Goal: Navigation & Orientation: Find specific page/section

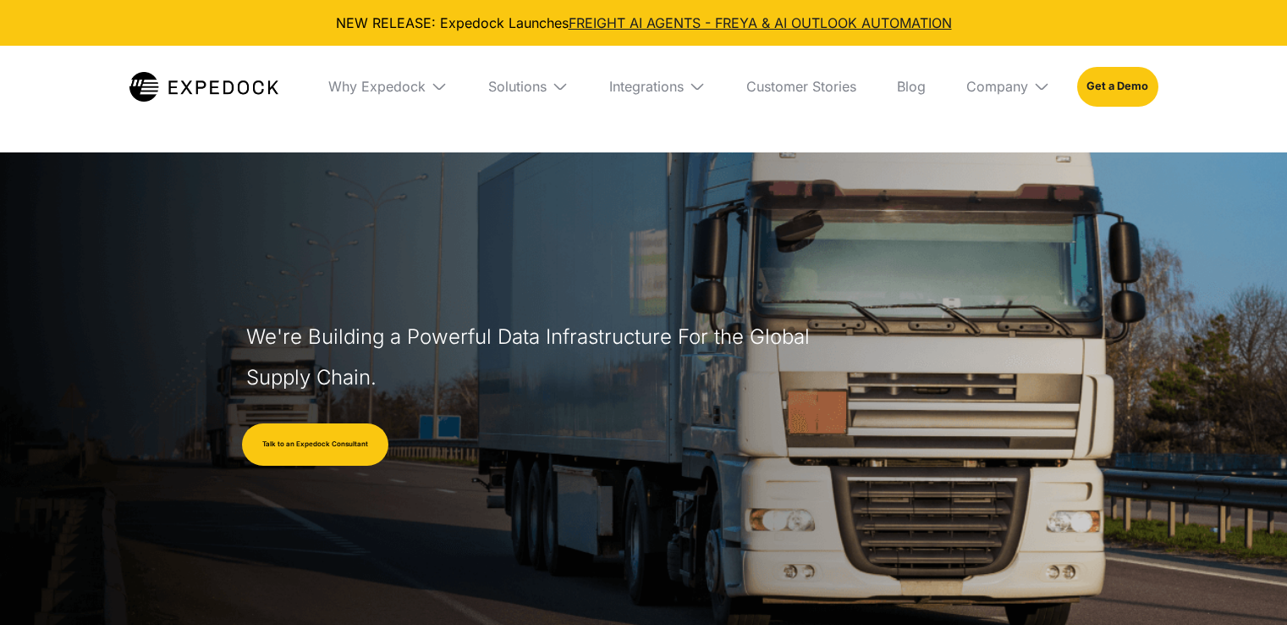
select select
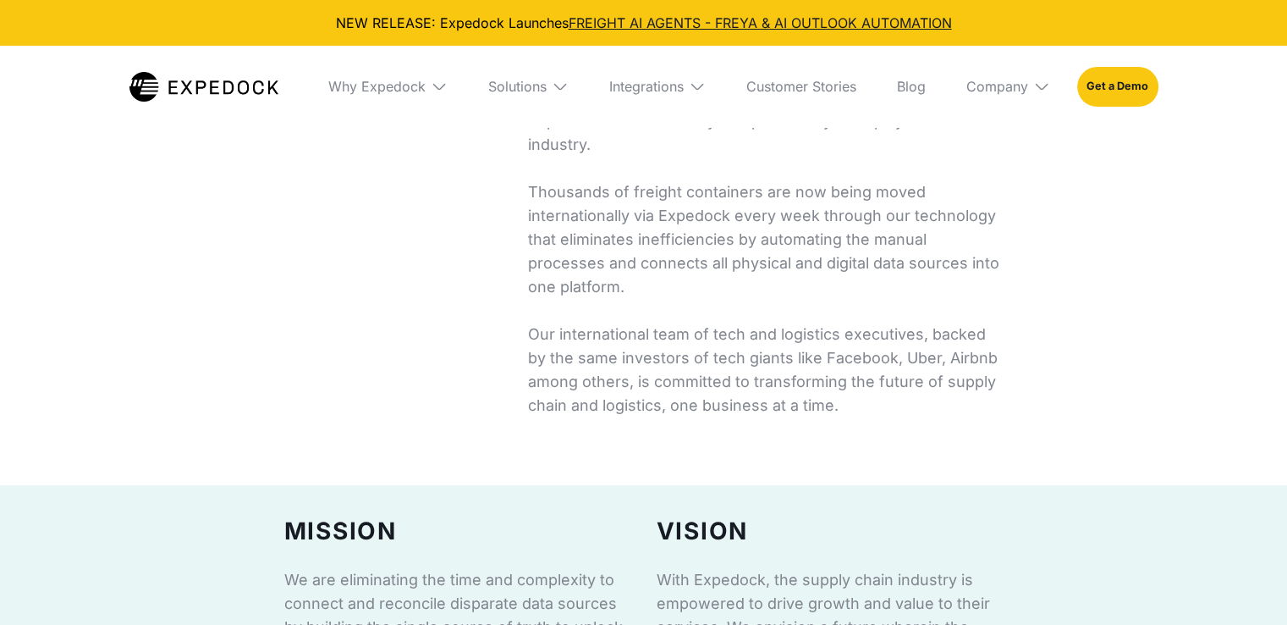
scroll to position [592, 0]
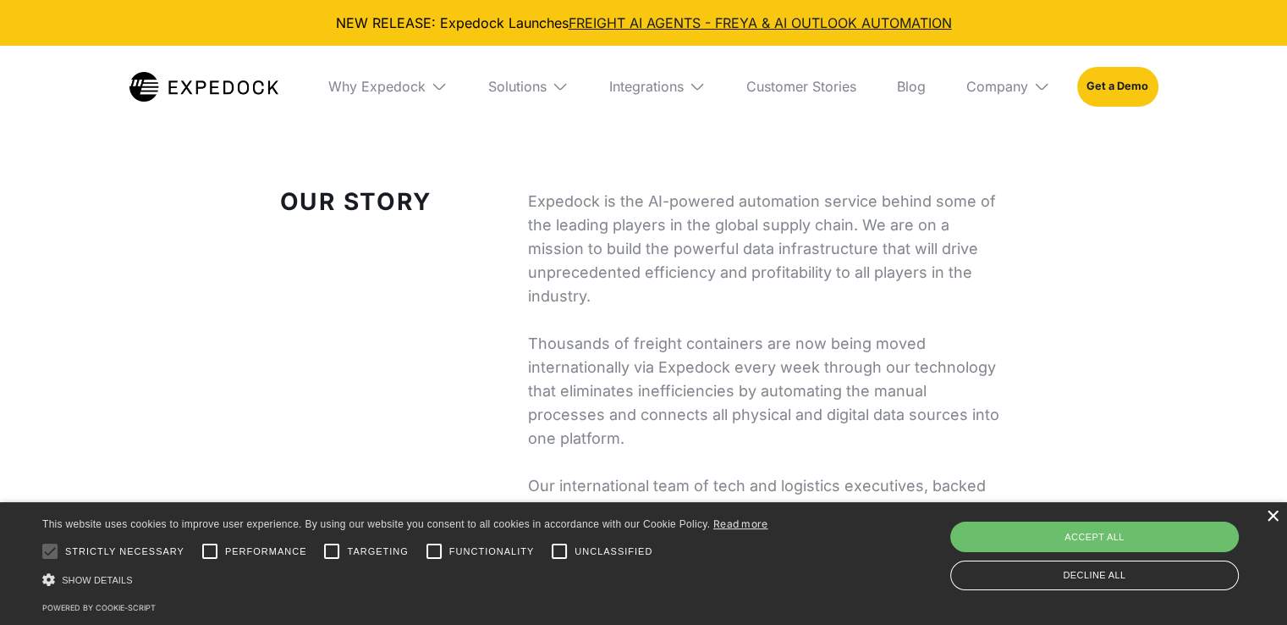
click at [1275, 517] on div "×" at bounding box center [1272, 516] width 13 height 13
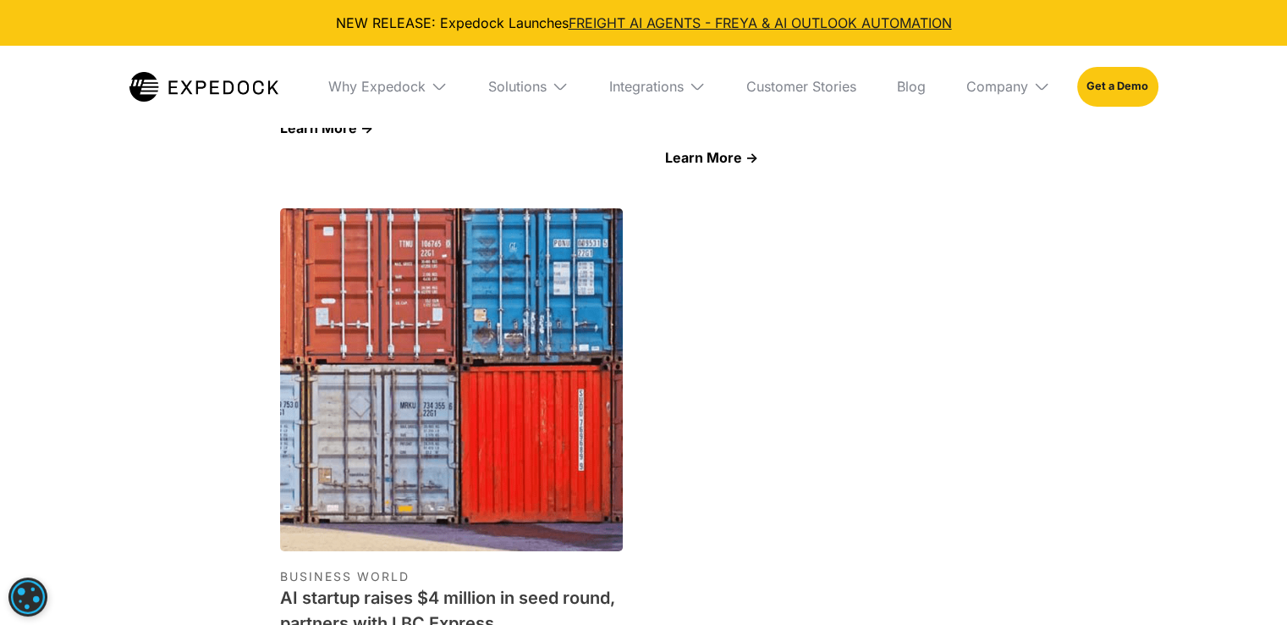
scroll to position [6094, 0]
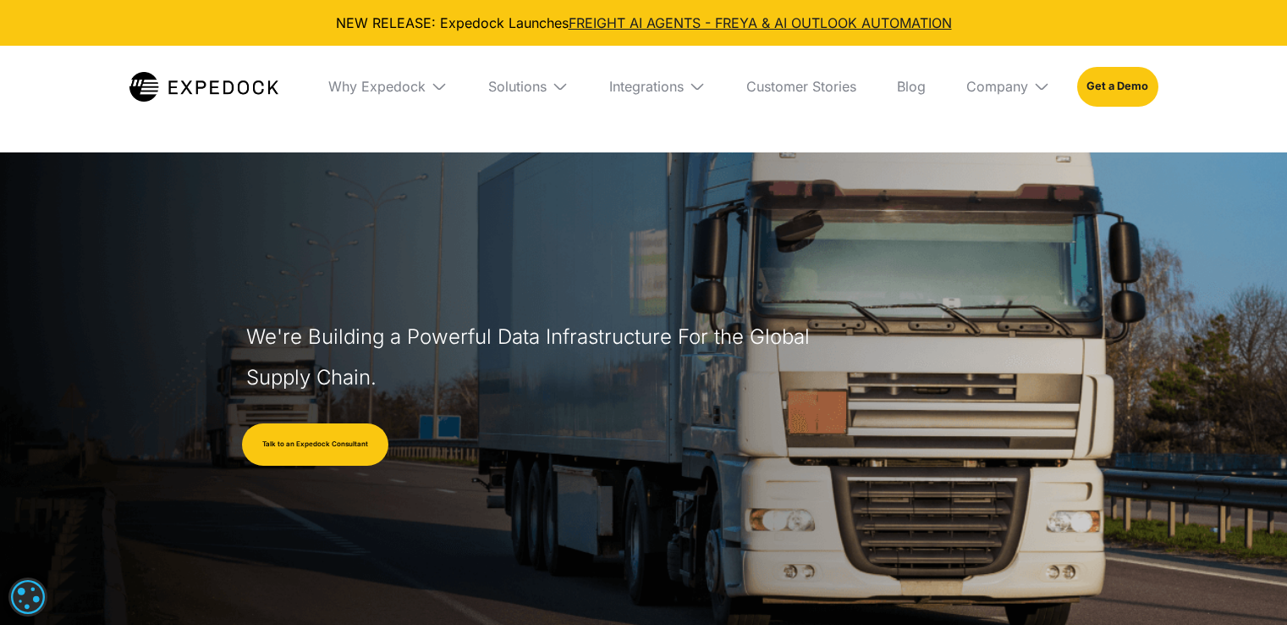
select select
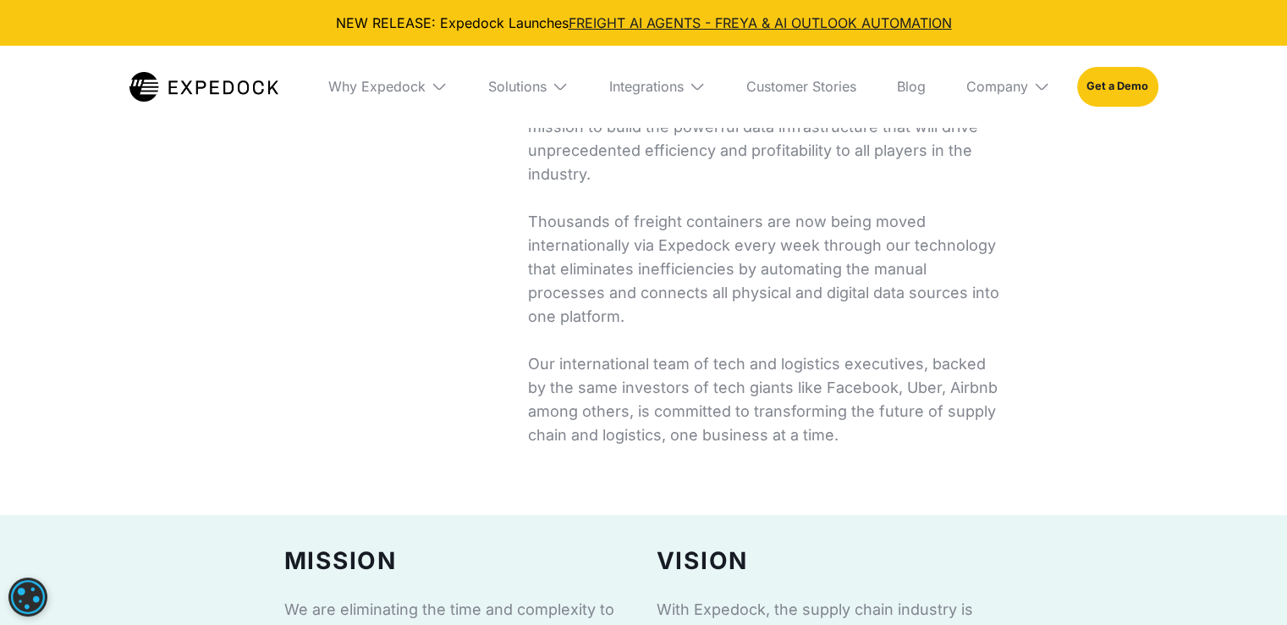
scroll to position [592, 0]
